Goal: Transaction & Acquisition: Purchase product/service

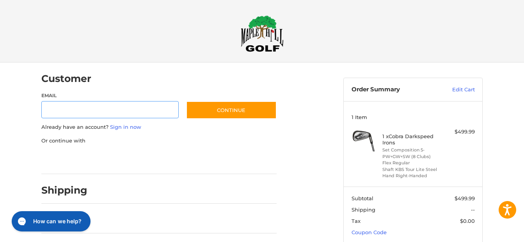
scroll to position [14, 0]
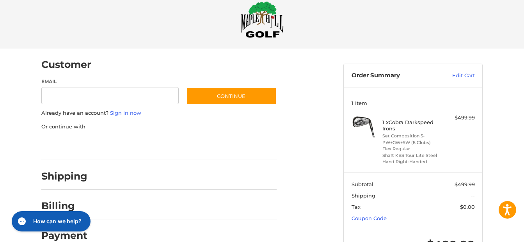
click at [48, 97] on input "Email" at bounding box center [109, 96] width 137 height 18
type input "**********"
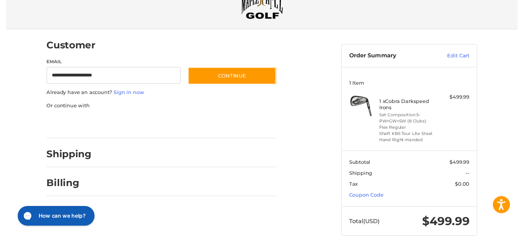
scroll to position [47, 0]
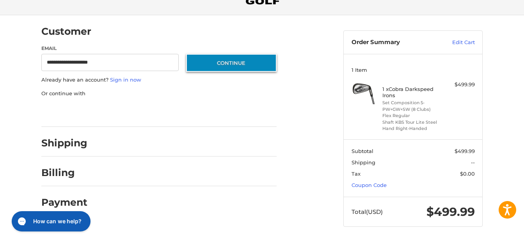
click at [237, 61] on button "Continue" at bounding box center [231, 63] width 90 height 18
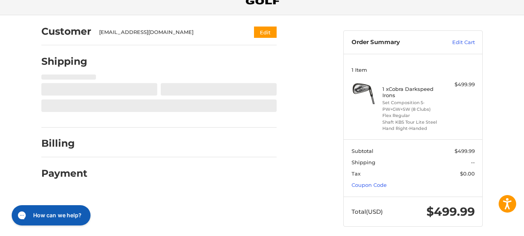
select select "**"
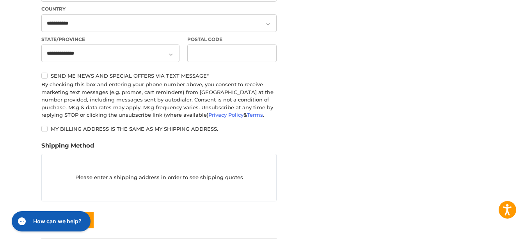
scroll to position [356, 0]
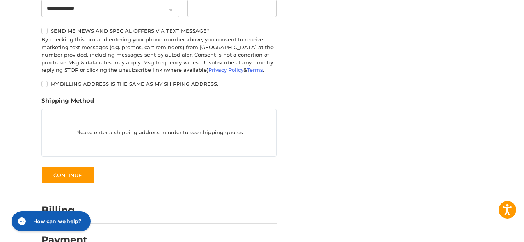
click at [77, 131] on p "Please enter a shipping address in order to see shipping quotes" at bounding box center [159, 132] width 234 height 15
click at [87, 118] on div "Please enter a shipping address in order to see shipping quotes" at bounding box center [158, 133] width 235 height 48
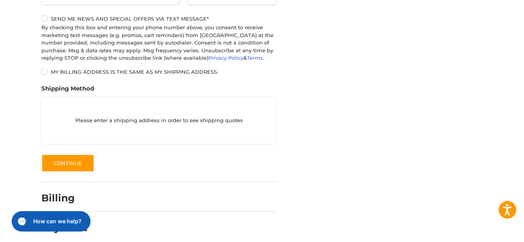
scroll to position [375, 0]
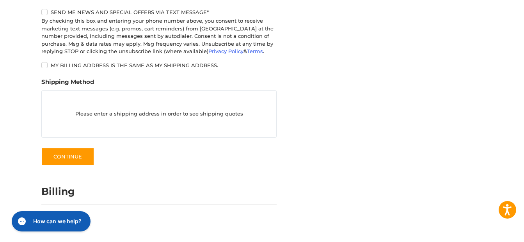
click at [201, 108] on p "Please enter a shipping address in order to see shipping quotes" at bounding box center [159, 113] width 234 height 15
click at [35, 223] on h2 "How can we help?" at bounding box center [57, 221] width 53 height 9
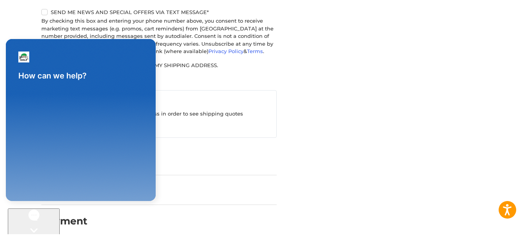
scroll to position [0, 0]
click at [22, 89] on div "Conversation messages" at bounding box center [81, 89] width 150 height 0
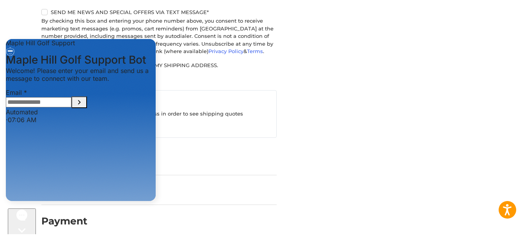
click at [90, 108] on div "Email *" at bounding box center [81, 97] width 150 height 19
click at [39, 107] on input "Email" at bounding box center [38, 102] width 65 height 10
type input "**********"
click at [84, 107] on icon "Submit Email" at bounding box center [78, 101] width 9 height 9
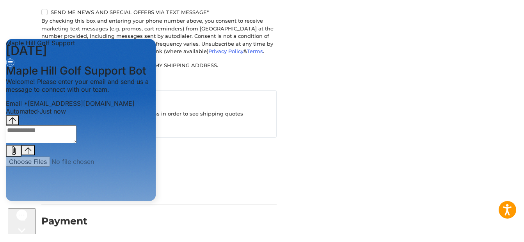
scroll to position [17, 0]
click at [20, 143] on textarea "live chat message input" at bounding box center [41, 134] width 71 height 18
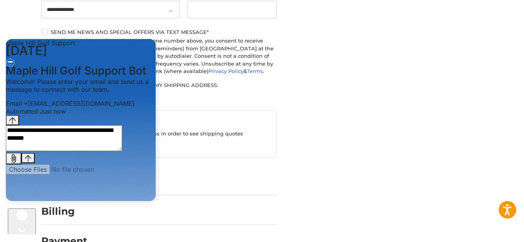
scroll to position [354, 0]
type textarea "**********"
click at [32, 162] on icon "Send message" at bounding box center [28, 158] width 7 height 7
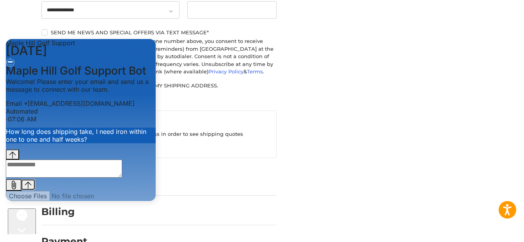
scroll to position [56, 0]
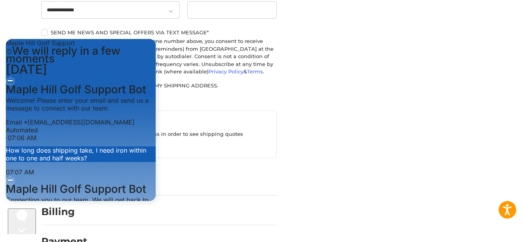
click at [85, 235] on textarea "live chat message input" at bounding box center [64, 244] width 116 height 18
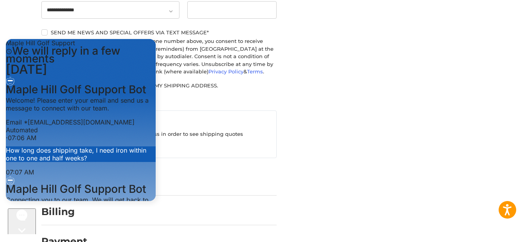
type textarea "*"
type textarea "**********"
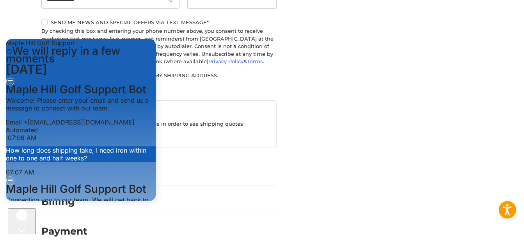
scroll to position [375, 0]
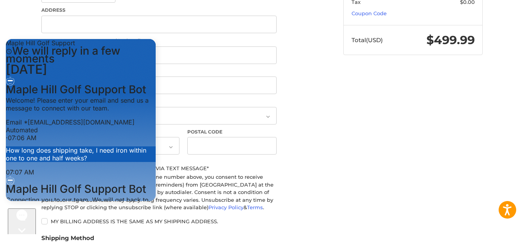
scroll to position [63, 0]
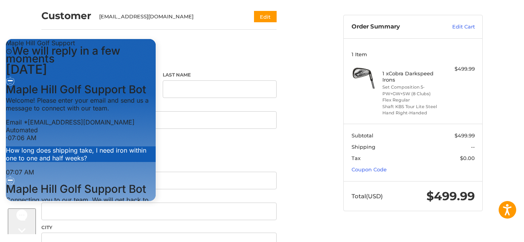
click at [362, 169] on section "Subtotal $499.99 Shipping -- Tax $0.00 Coupon Code" at bounding box center [412, 152] width 138 height 57
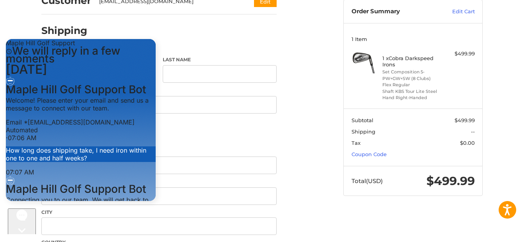
scroll to position [289, 0]
